Goal: Information Seeking & Learning: Learn about a topic

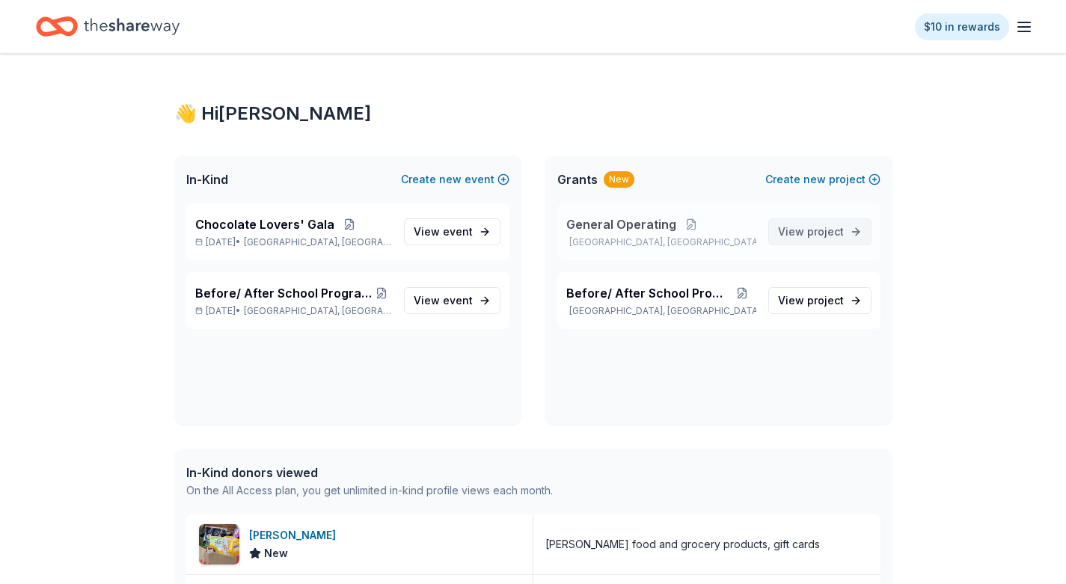
click at [800, 233] on span "View project" at bounding box center [811, 232] width 66 height 18
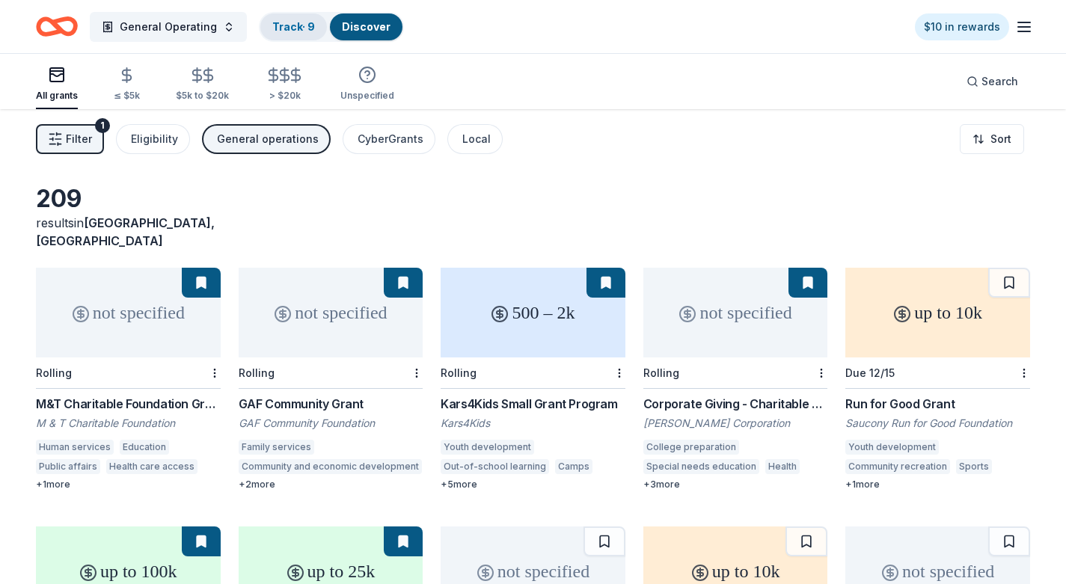
click at [289, 24] on link "Track · 9" at bounding box center [293, 26] width 43 height 13
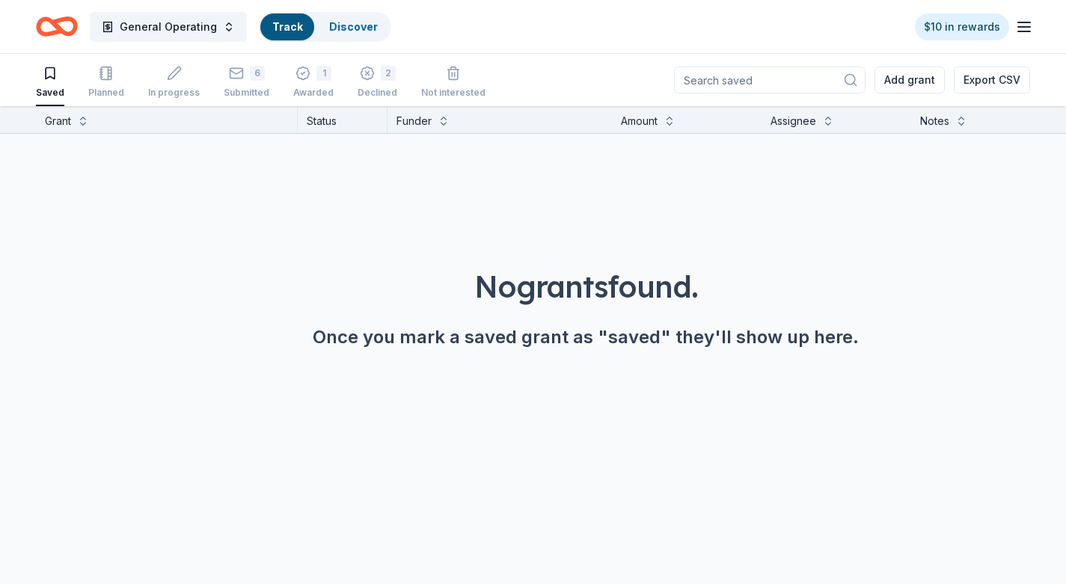
scroll to position [1, 0]
click at [346, 29] on link "Discover" at bounding box center [366, 26] width 49 height 13
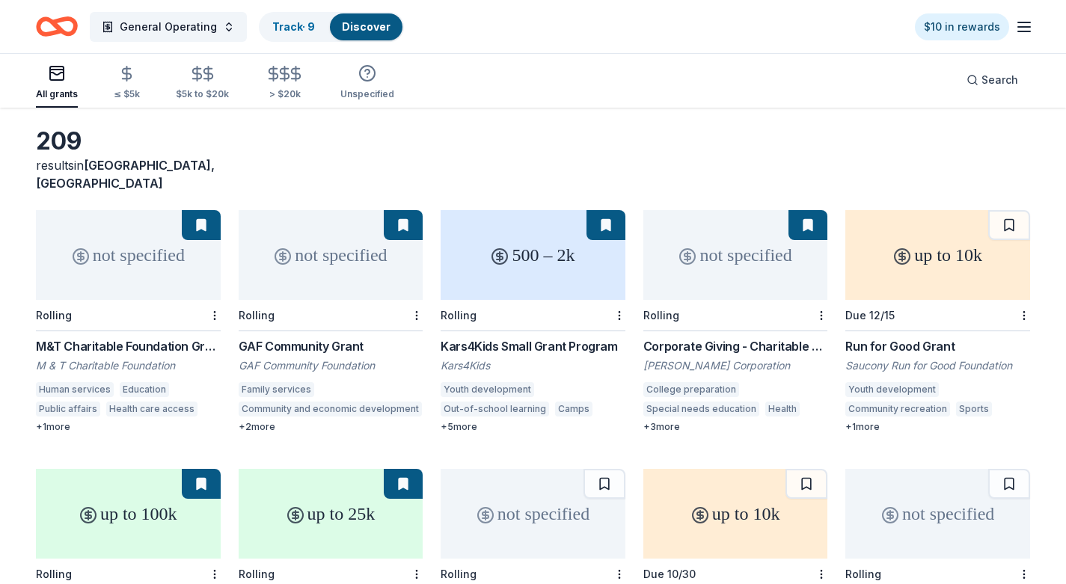
scroll to position [75, 0]
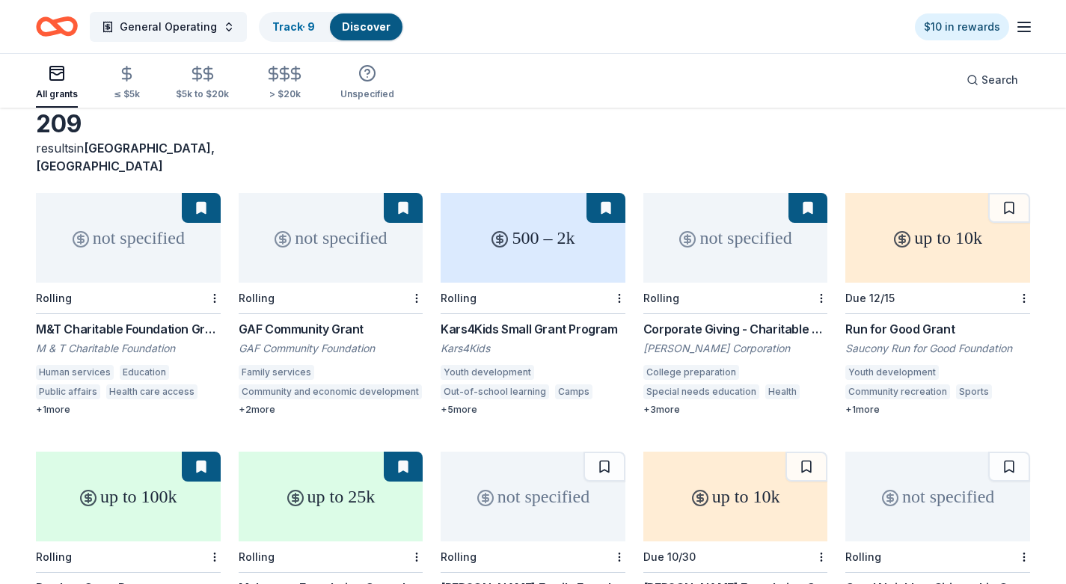
click at [535, 320] on div "Kars4Kids Small Grant Program" at bounding box center [533, 329] width 185 height 18
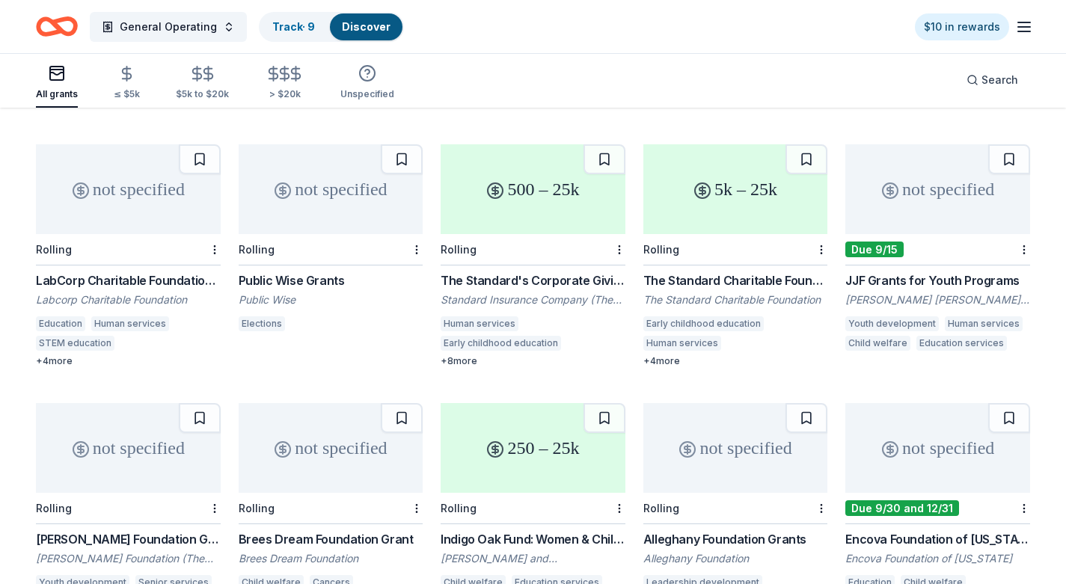
scroll to position [973, 0]
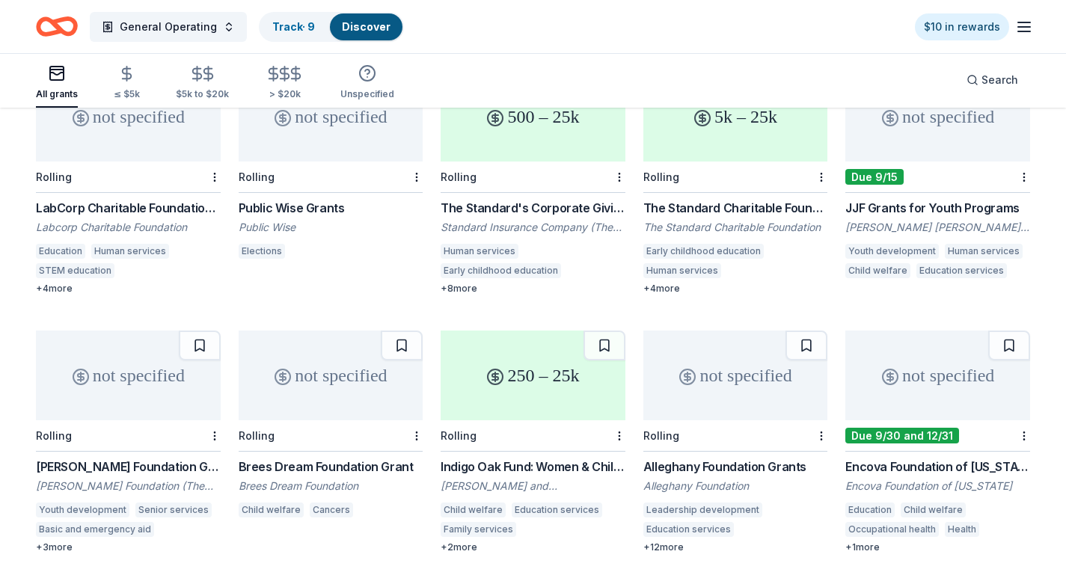
click at [340, 458] on div "Brees Dream Foundation Grant" at bounding box center [331, 467] width 185 height 18
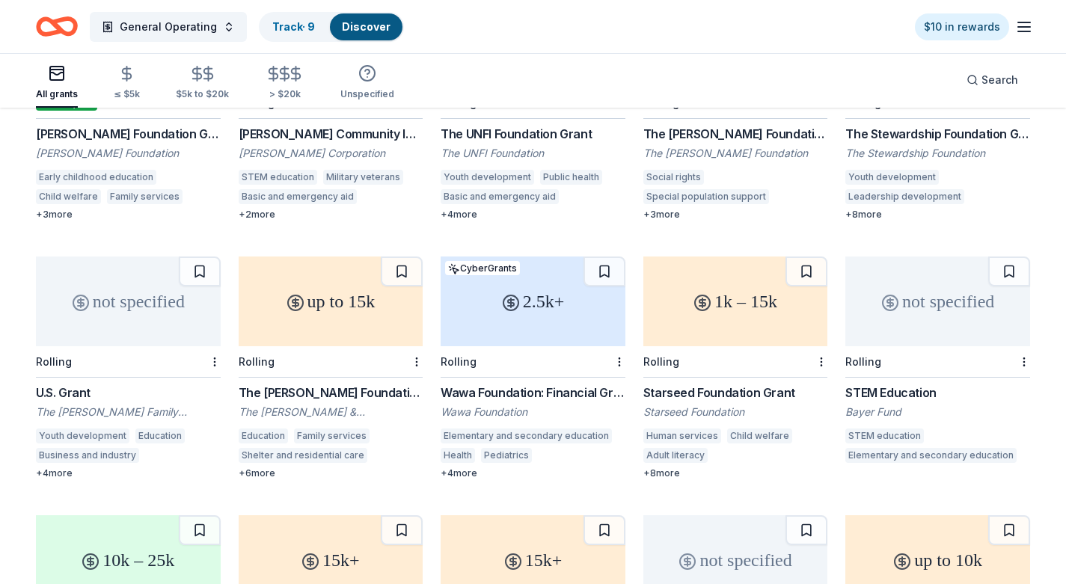
scroll to position [1571, 0]
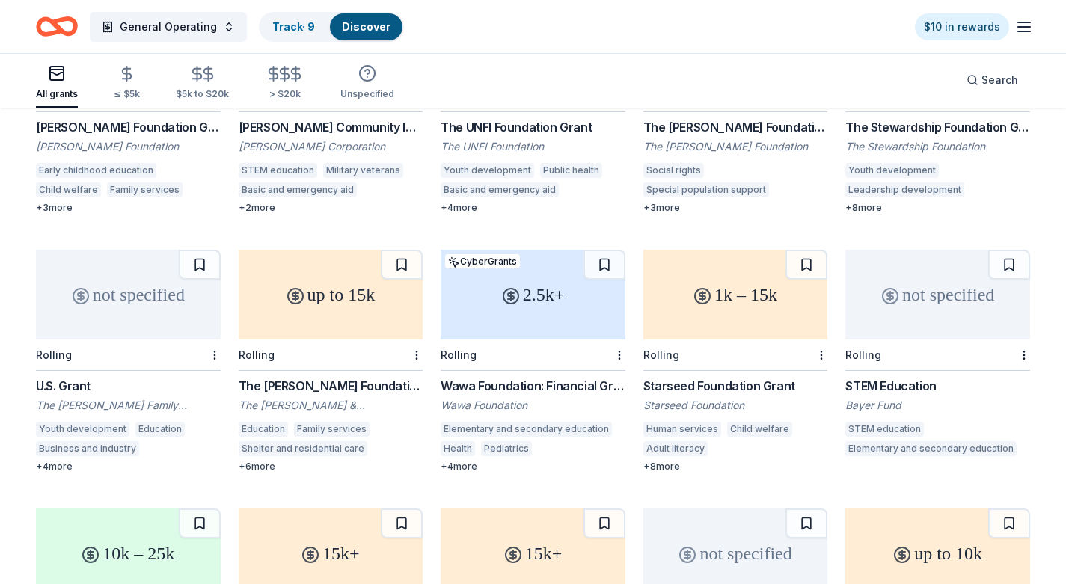
click at [464, 349] on div "Rolling" at bounding box center [459, 355] width 36 height 13
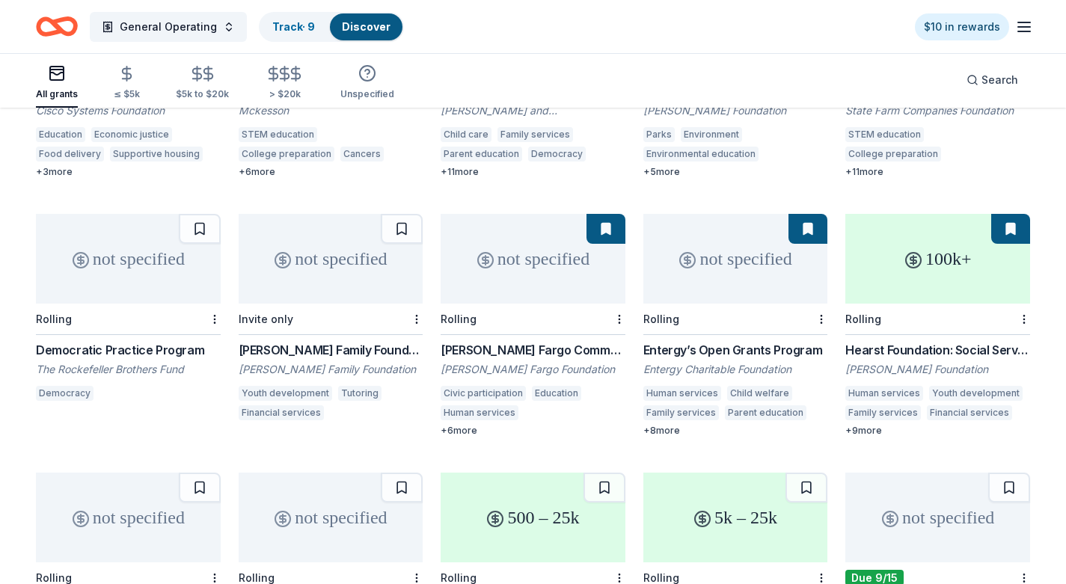
scroll to position [599, 0]
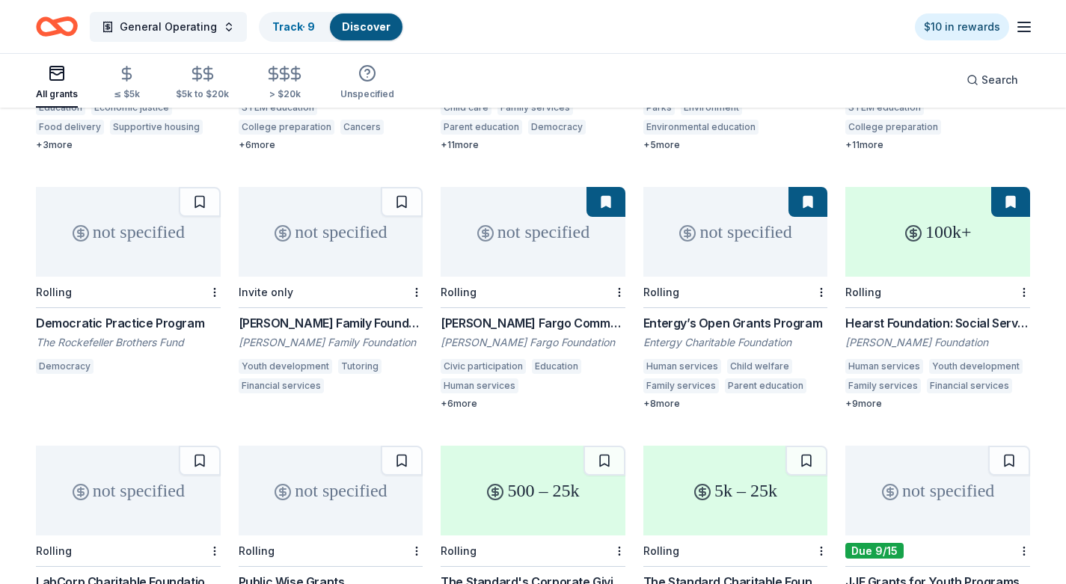
click at [905, 314] on div "Hearst Foundation: Social Service Grant" at bounding box center [937, 323] width 185 height 18
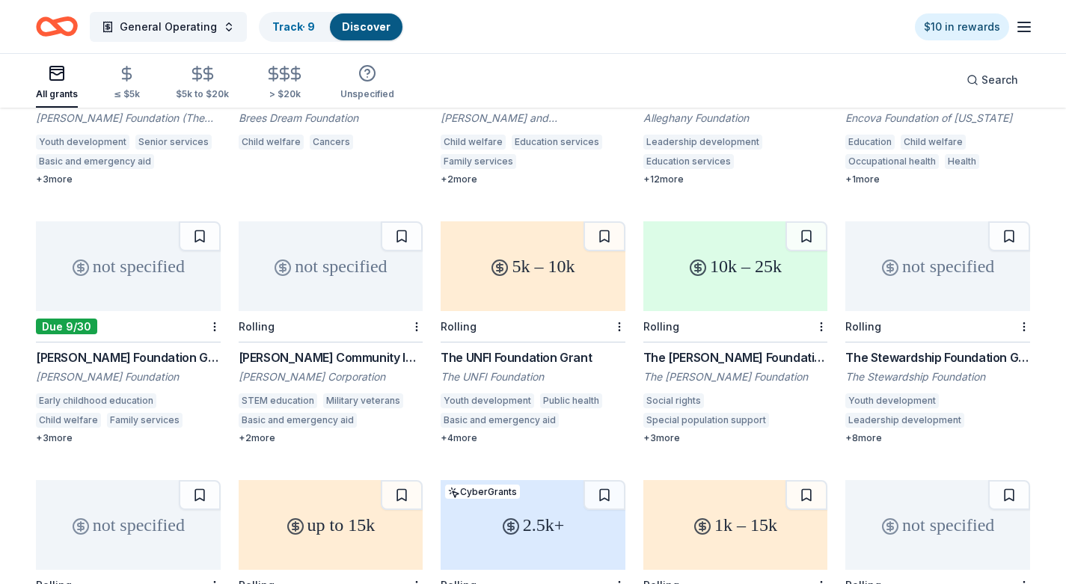
scroll to position [1347, 0]
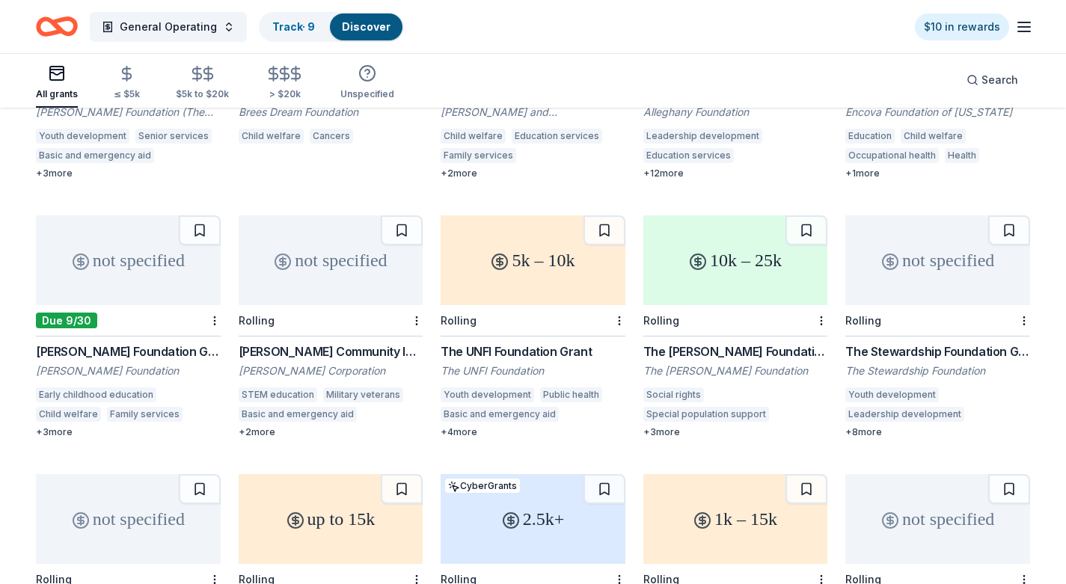
click at [162, 343] on div "Dirk Nowitzki Foundation Grant" at bounding box center [128, 352] width 185 height 18
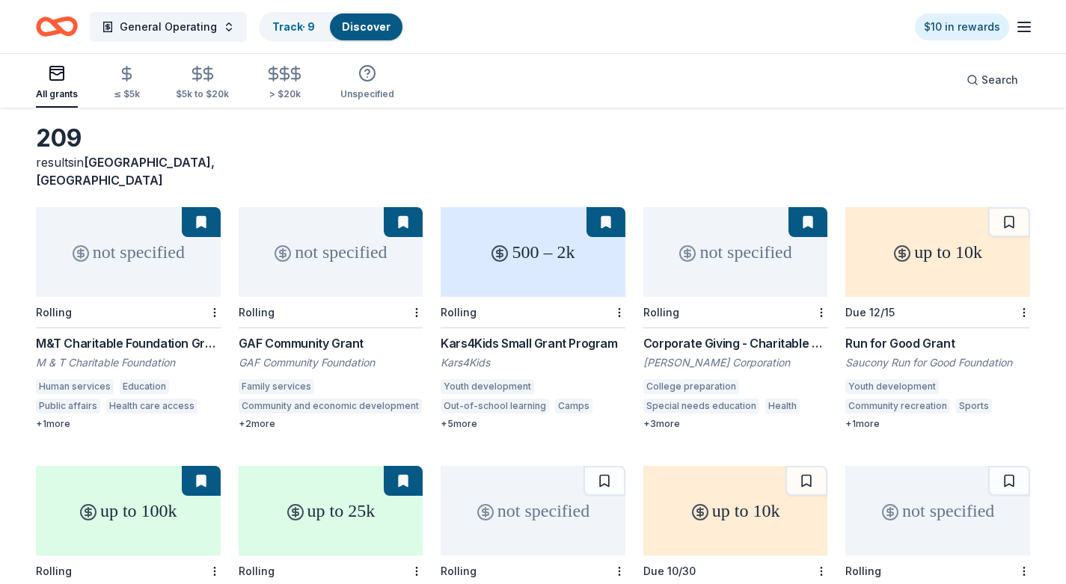
scroll to position [0, 0]
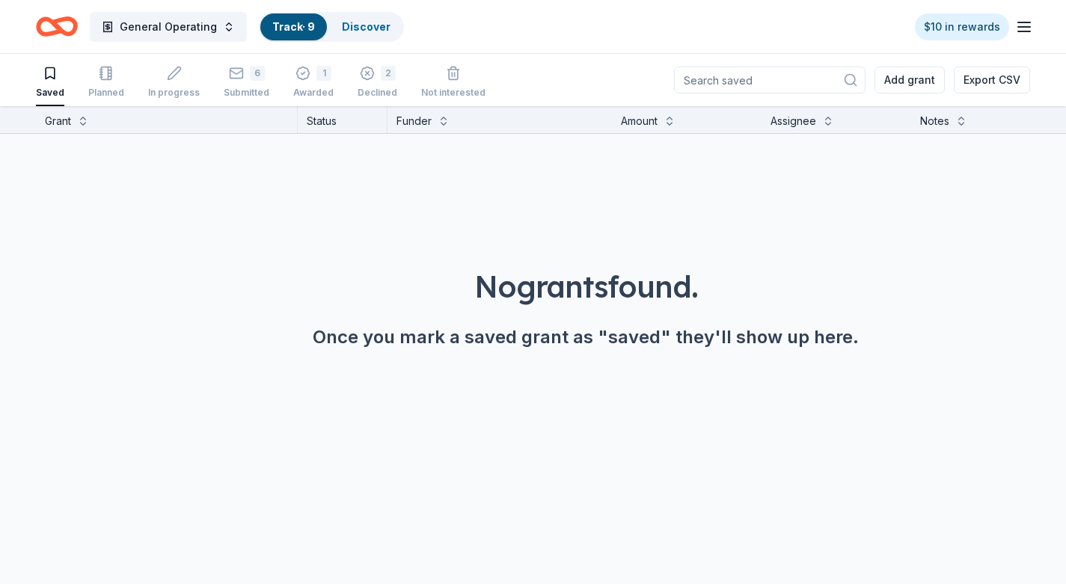
scroll to position [1, 0]
click at [316, 70] on div "1" at bounding box center [323, 72] width 15 height 15
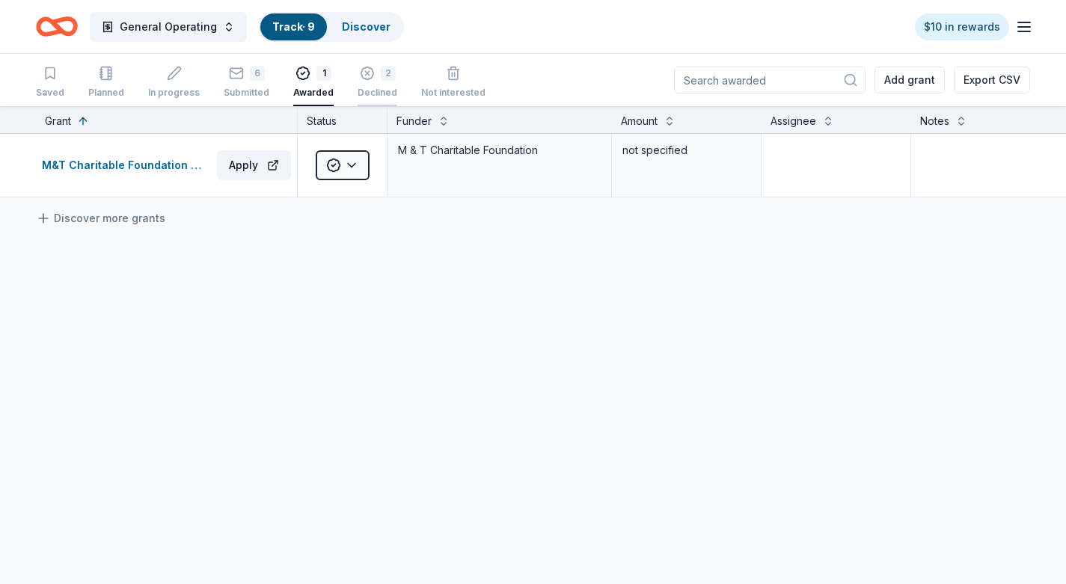
click at [367, 70] on div "2" at bounding box center [378, 73] width 40 height 15
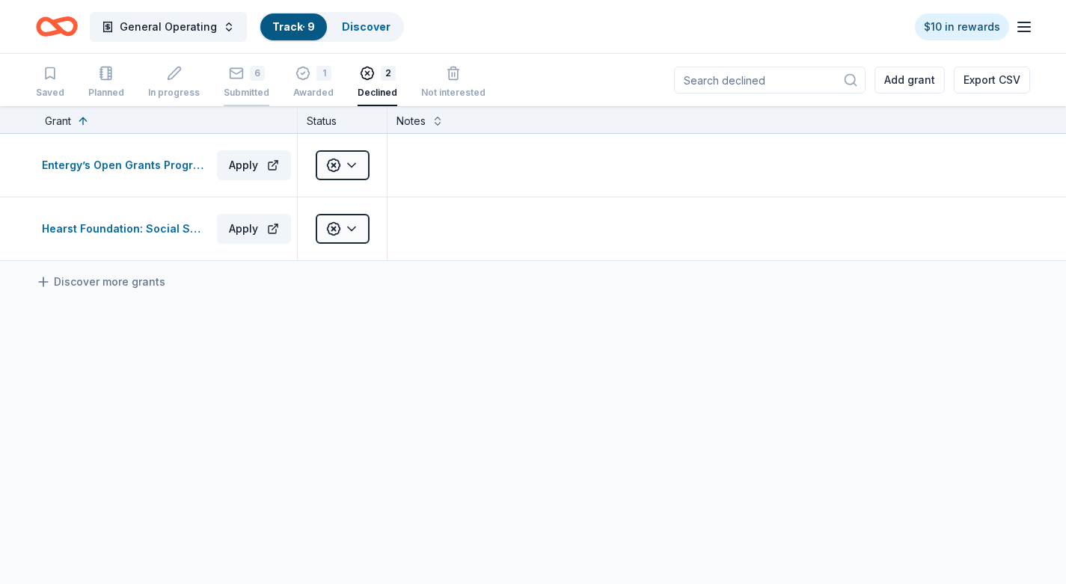
click at [224, 66] on div "6" at bounding box center [247, 73] width 46 height 15
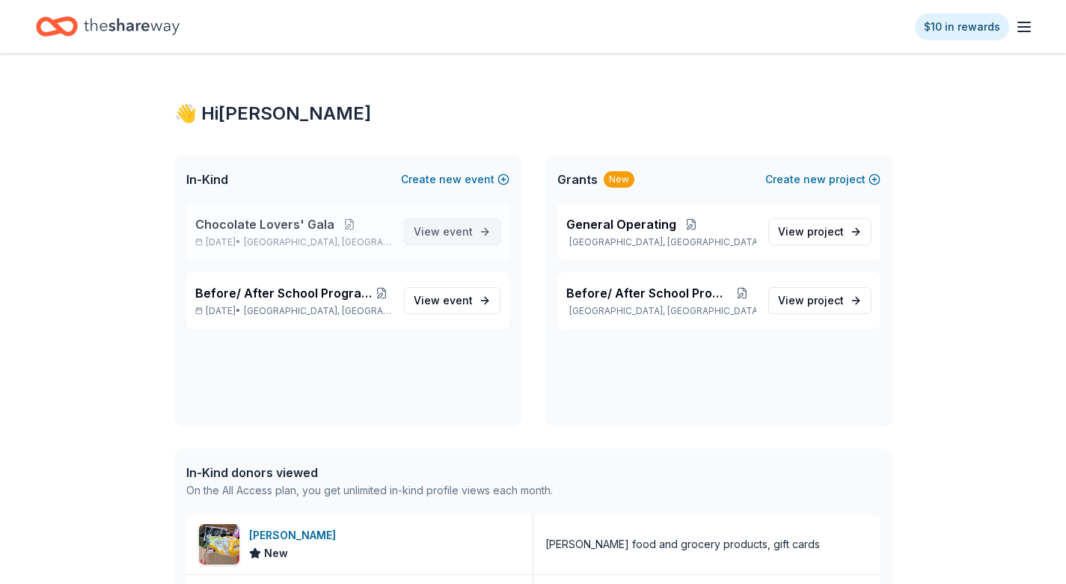
click at [432, 233] on span "View event" at bounding box center [443, 232] width 59 height 18
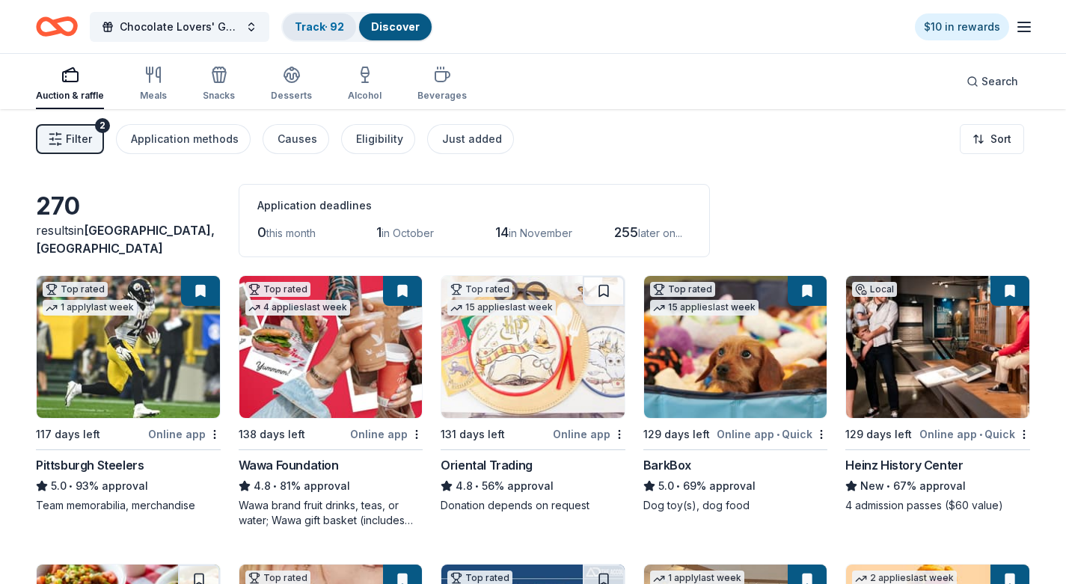
click at [317, 19] on div "Track · 92" at bounding box center [319, 26] width 73 height 27
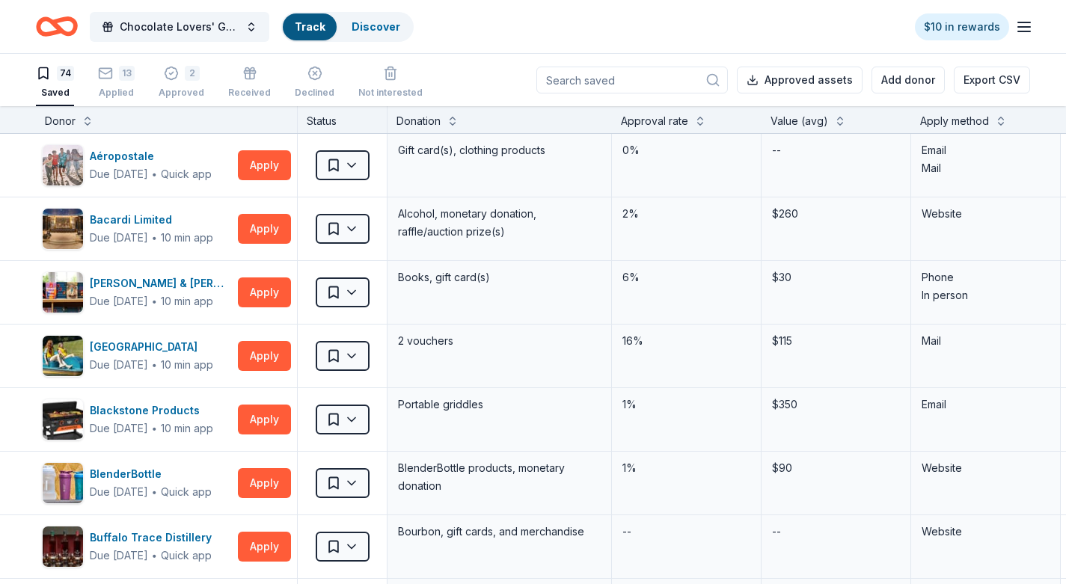
scroll to position [1, 0]
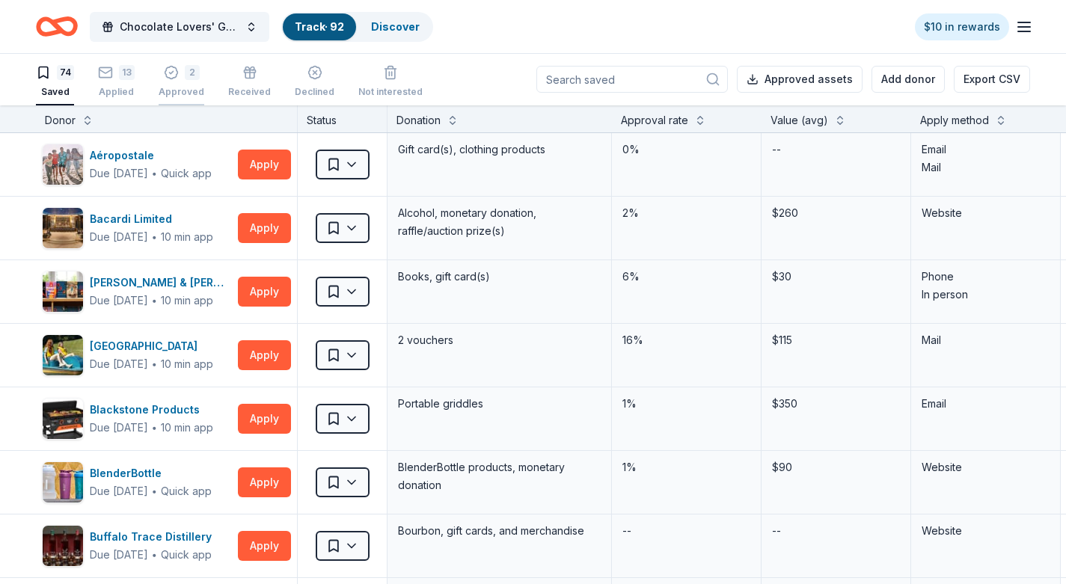
click at [189, 78] on div "2" at bounding box center [192, 72] width 15 height 15
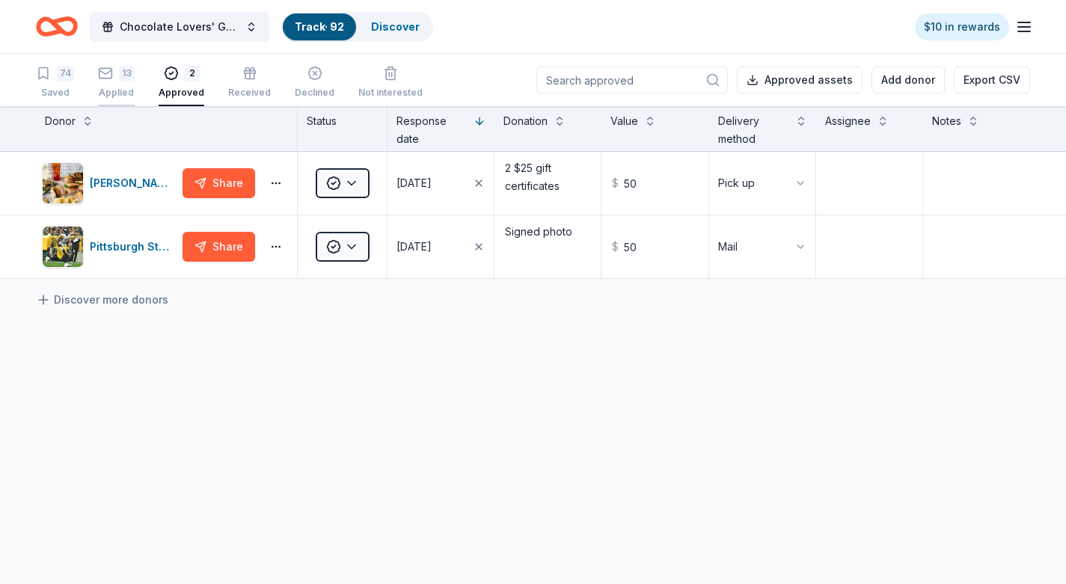
click at [122, 76] on div "13" at bounding box center [127, 73] width 16 height 15
